Goal: Register for event/course

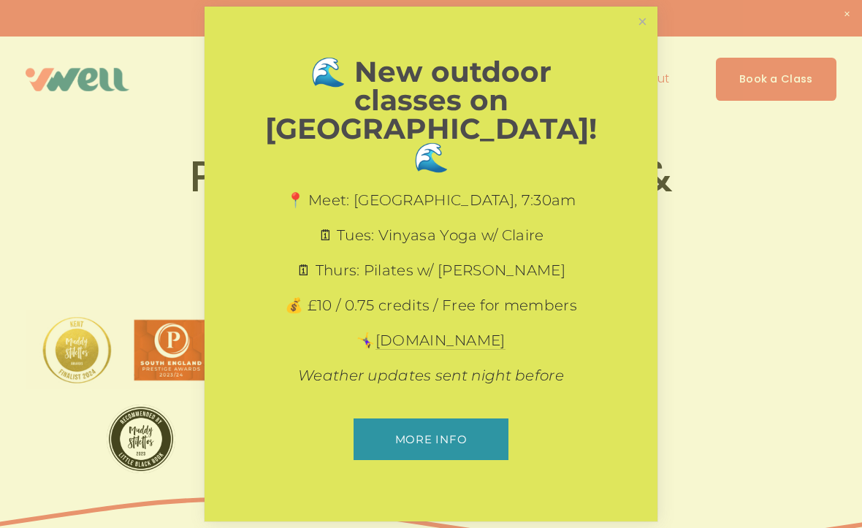
click at [640, 34] on link "Close" at bounding box center [642, 22] width 26 height 26
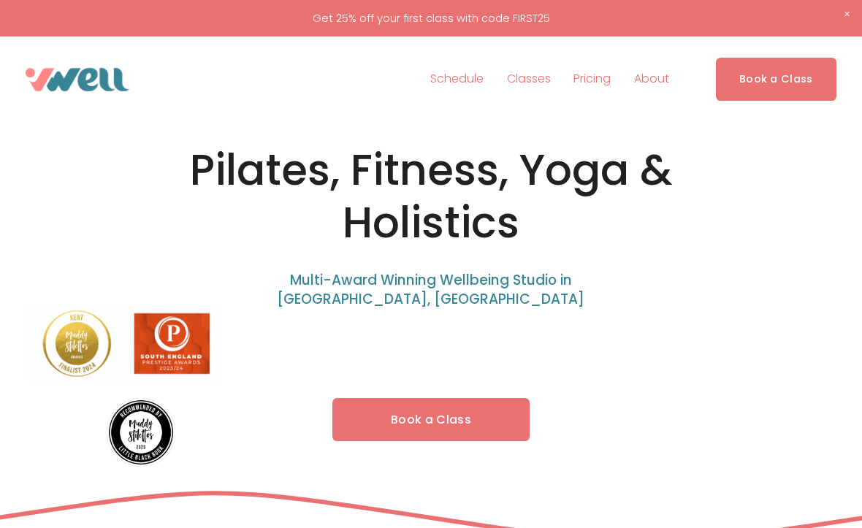
scroll to position [7, 0]
click at [0, 0] on span "Class Levels" at bounding box center [0, 0] width 0 height 0
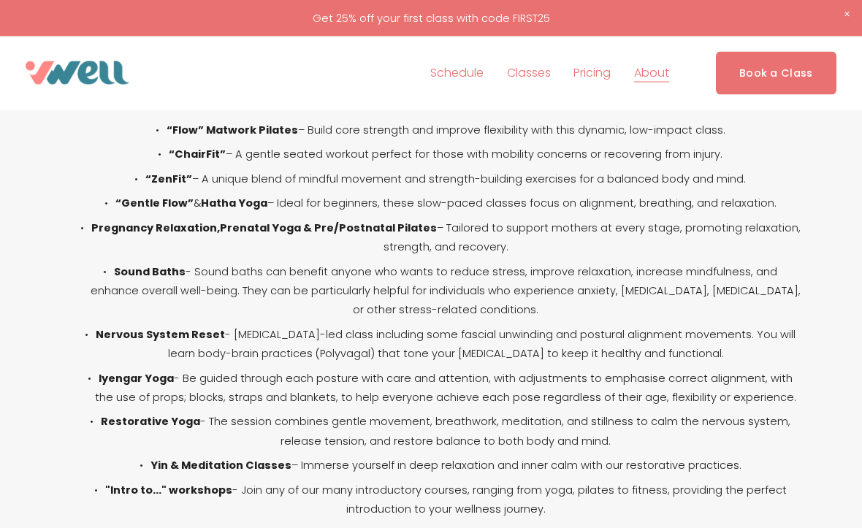
scroll to position [900, 0]
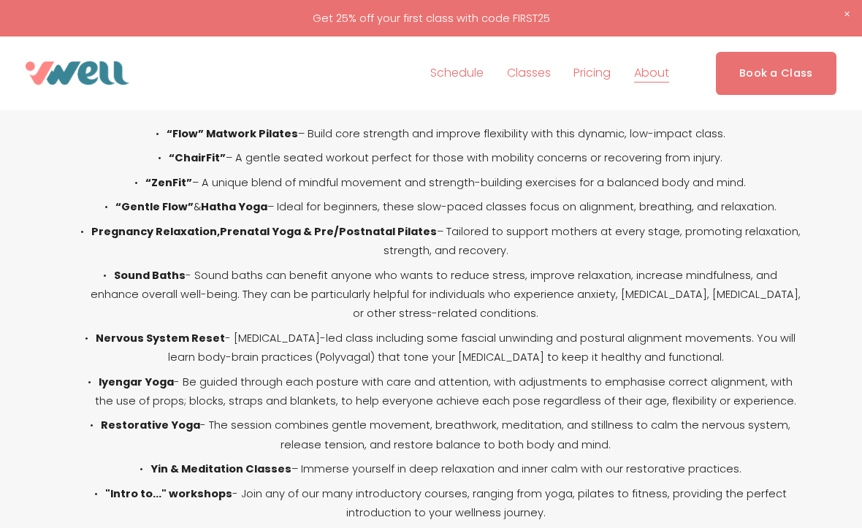
click at [0, 0] on link "Private Sessions" at bounding box center [0, 0] width 0 height 0
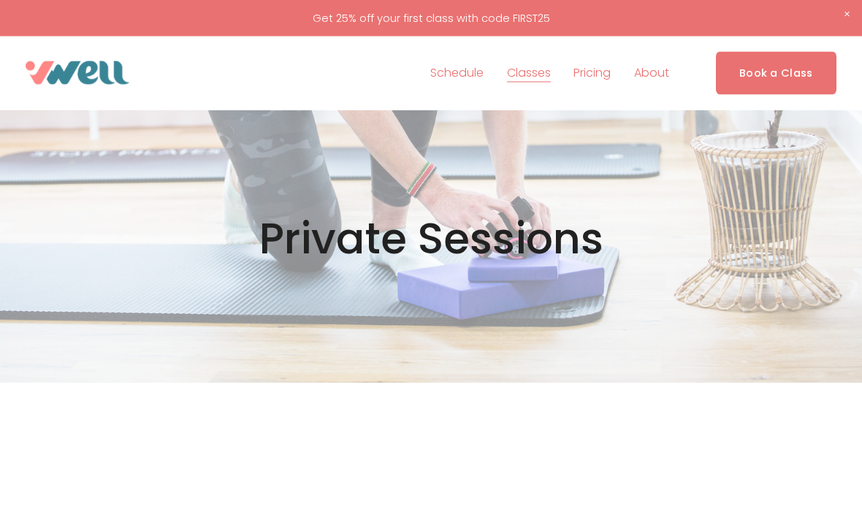
scroll to position [27, 0]
click at [0, 0] on span "Fitness" at bounding box center [0, 0] width 0 height 0
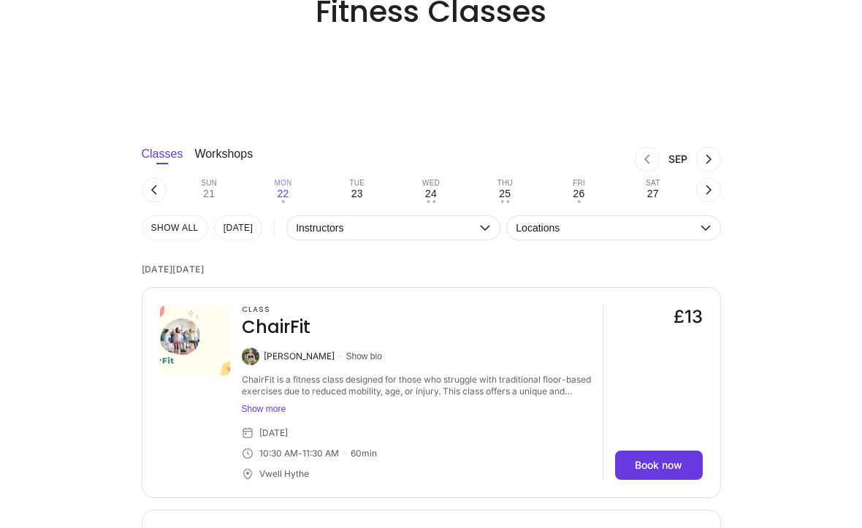
scroll to position [927, 0]
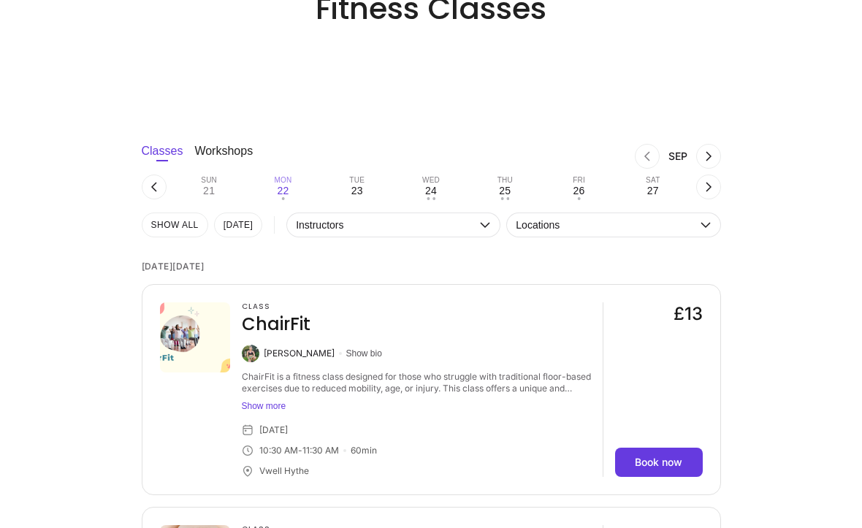
click at [374, 348] on button "Show bio" at bounding box center [364, 354] width 36 height 12
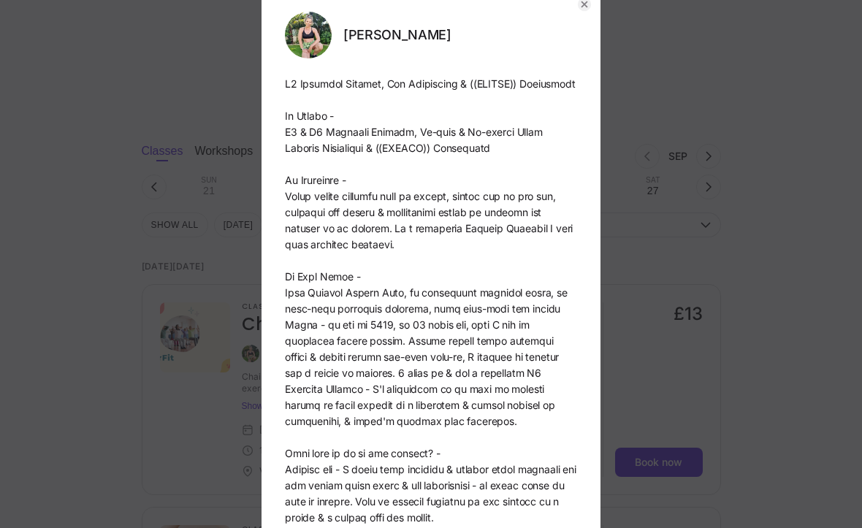
scroll to position [28, 0]
click at [581, 3] on circle "button" at bounding box center [584, 5] width 13 height 13
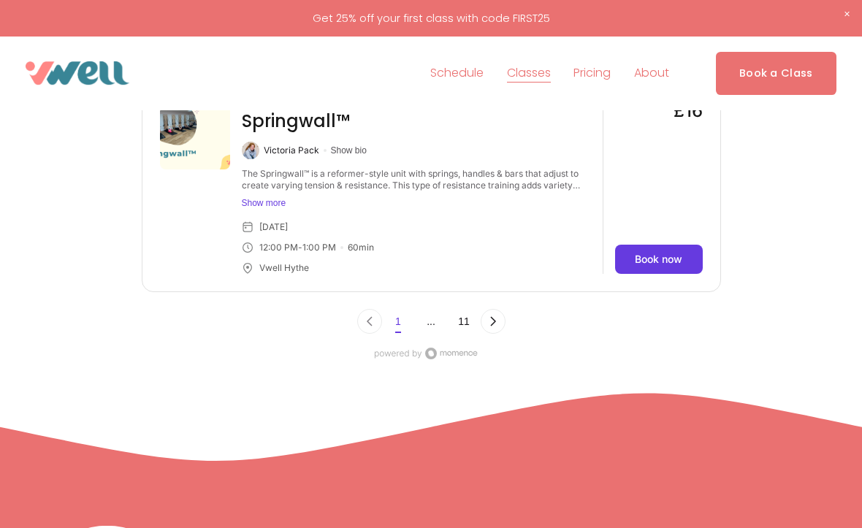
scroll to position [5509, 0]
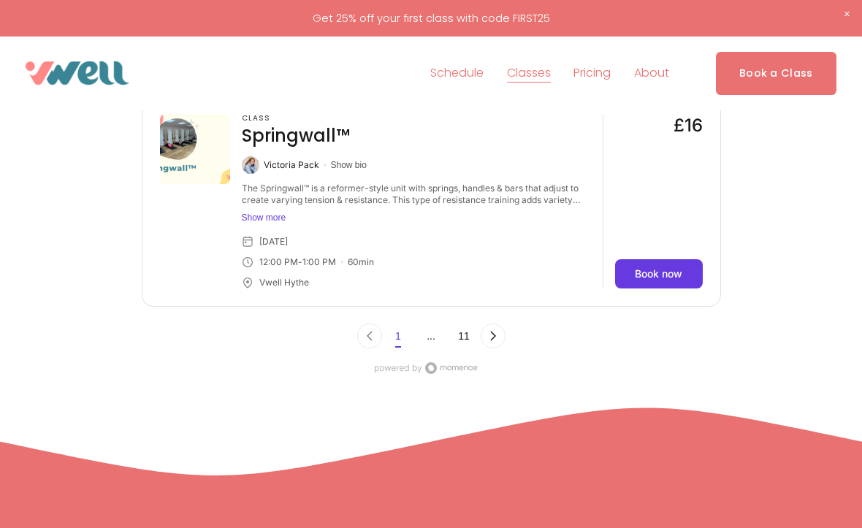
click at [489, 323] on button "Next Page, Page 0" at bounding box center [492, 335] width 25 height 25
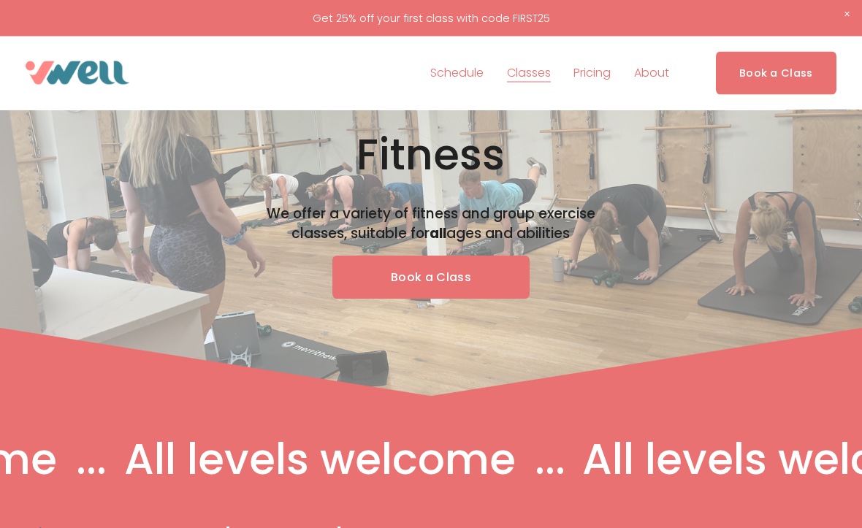
scroll to position [0, 0]
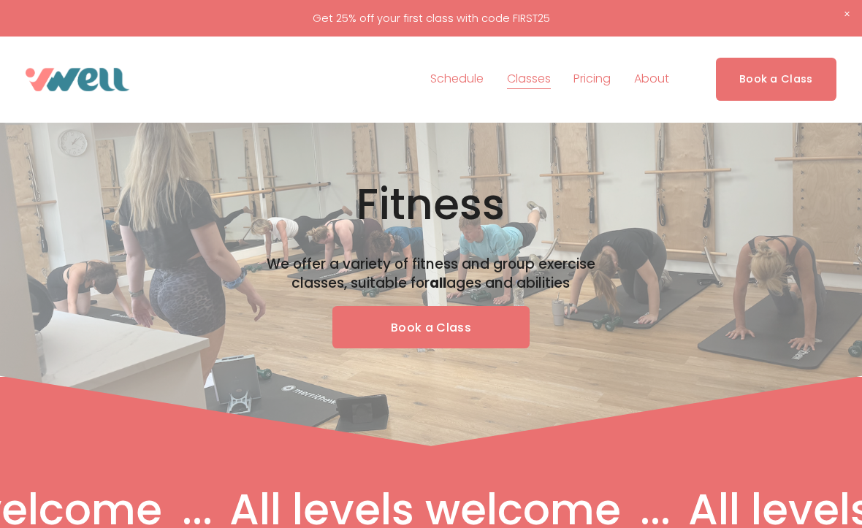
click at [453, 71] on link "Schedule" at bounding box center [456, 79] width 53 height 23
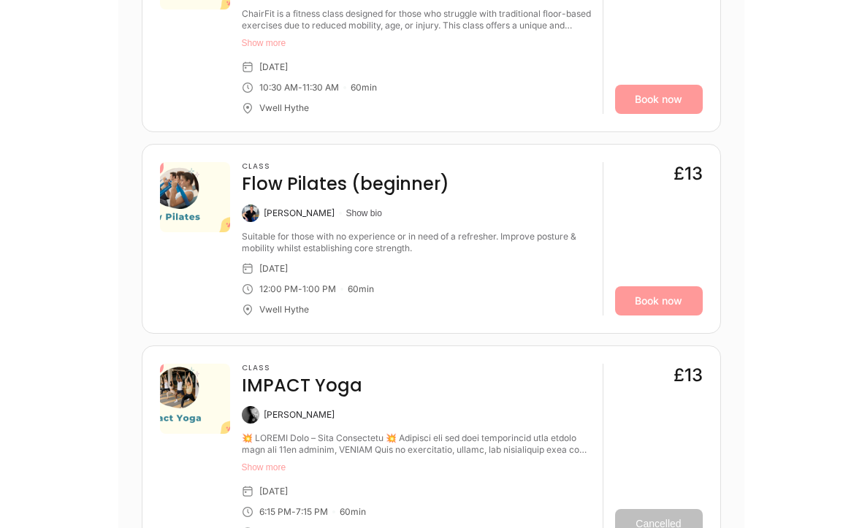
scroll to position [2277, 0]
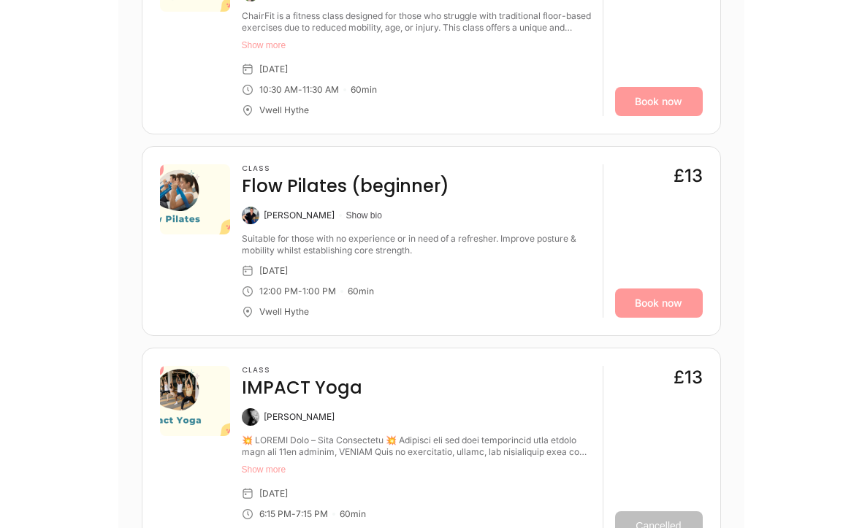
click at [367, 210] on button "Show bio" at bounding box center [364, 216] width 36 height 12
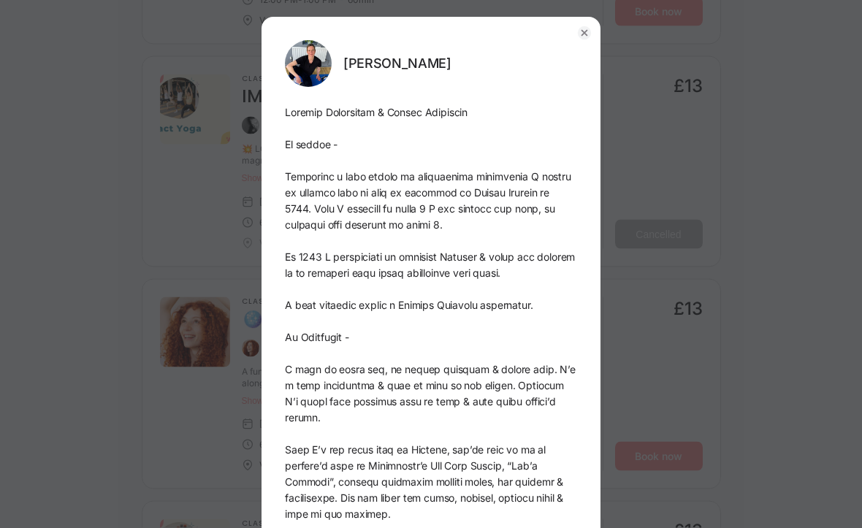
scroll to position [0, 0]
click at [575, 23] on button "button" at bounding box center [584, 34] width 32 height 32
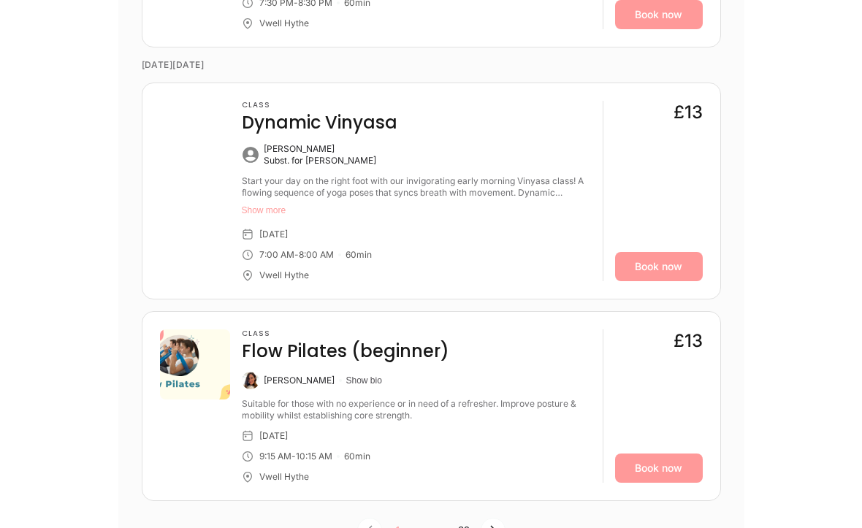
scroll to position [4600, 0]
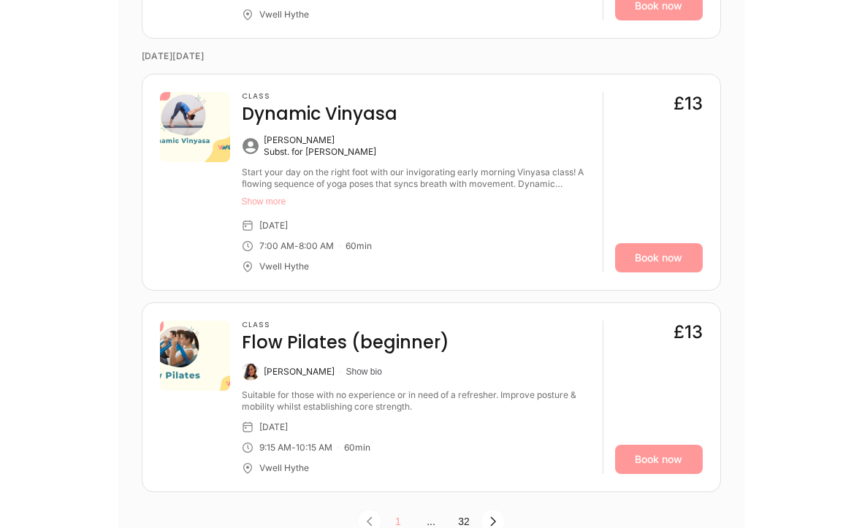
click at [491, 516] on icon "Next Page, Page 0" at bounding box center [493, 522] width 12 height 12
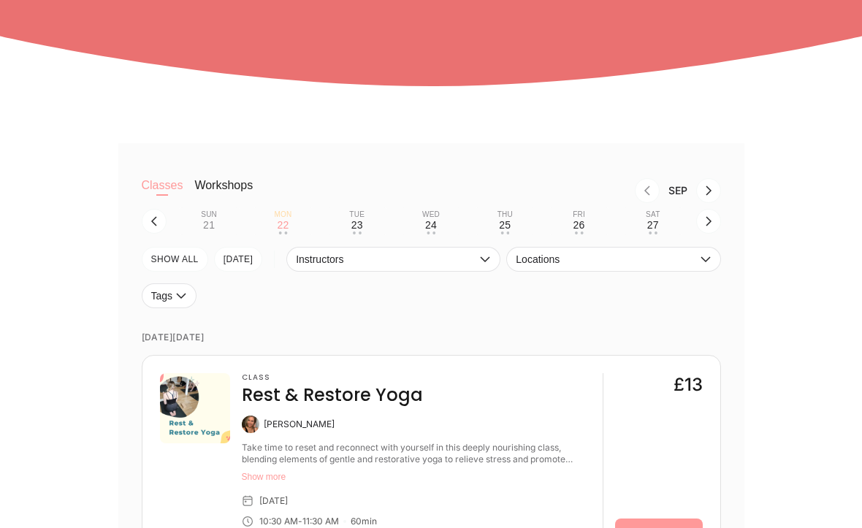
scroll to position [254, 0]
click at [703, 248] on button "Locations" at bounding box center [613, 259] width 214 height 25
click at [536, 294] on li "Vwell Hythe" at bounding box center [613, 290] width 212 height 26
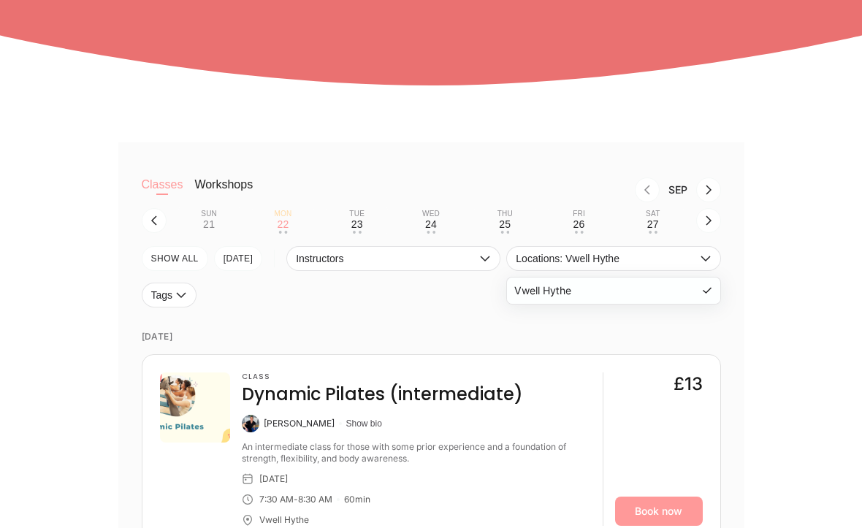
click at [182, 286] on button "Tags" at bounding box center [169, 295] width 55 height 25
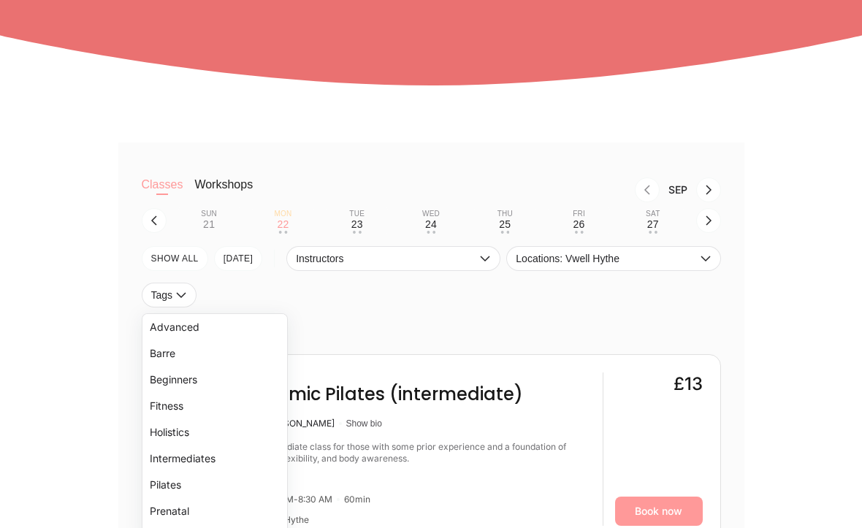
scroll to position [0, 0]
click at [166, 378] on li "Beginners" at bounding box center [214, 380] width 145 height 26
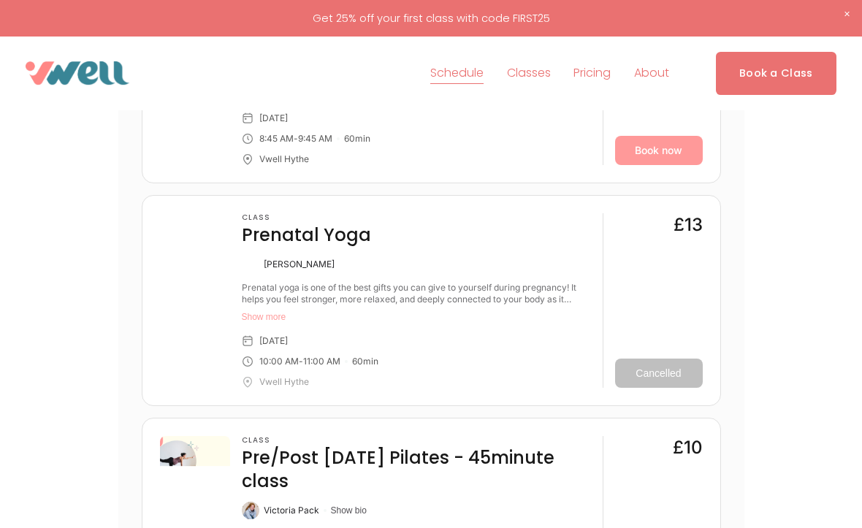
scroll to position [636, 0]
